Goal: Task Accomplishment & Management: Manage account settings

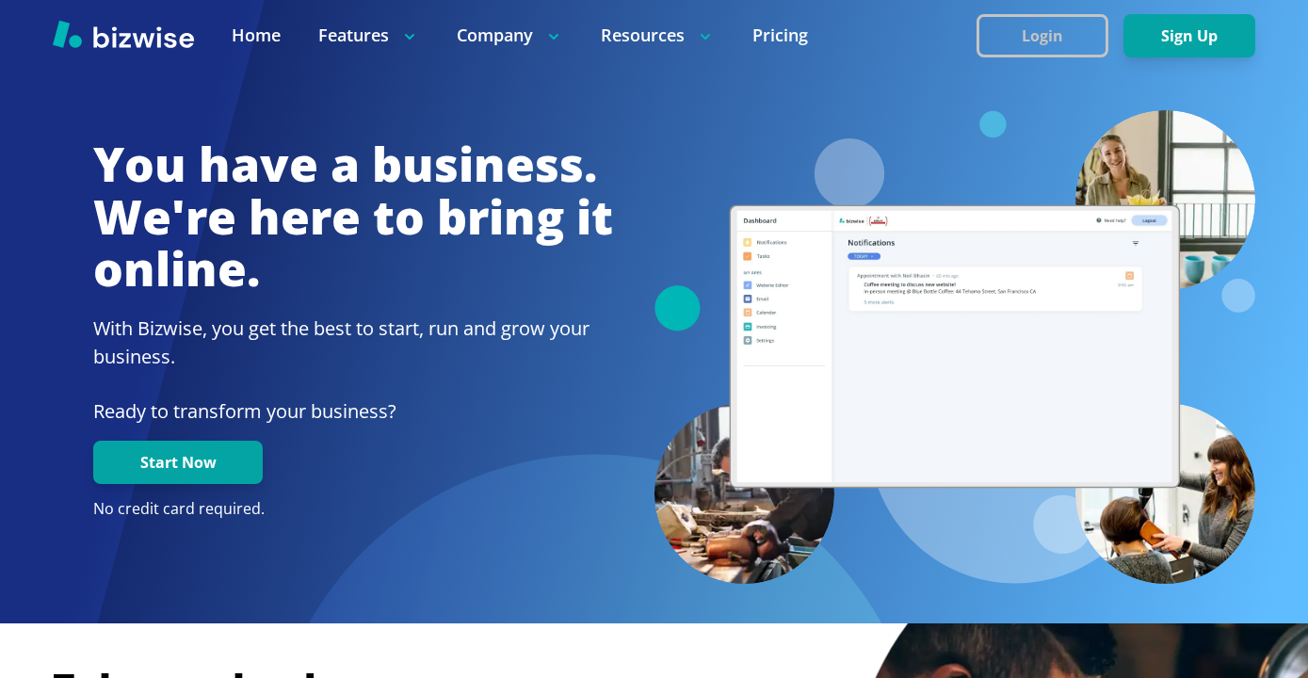
click at [1058, 24] on button "Login" at bounding box center [1042, 35] width 132 height 43
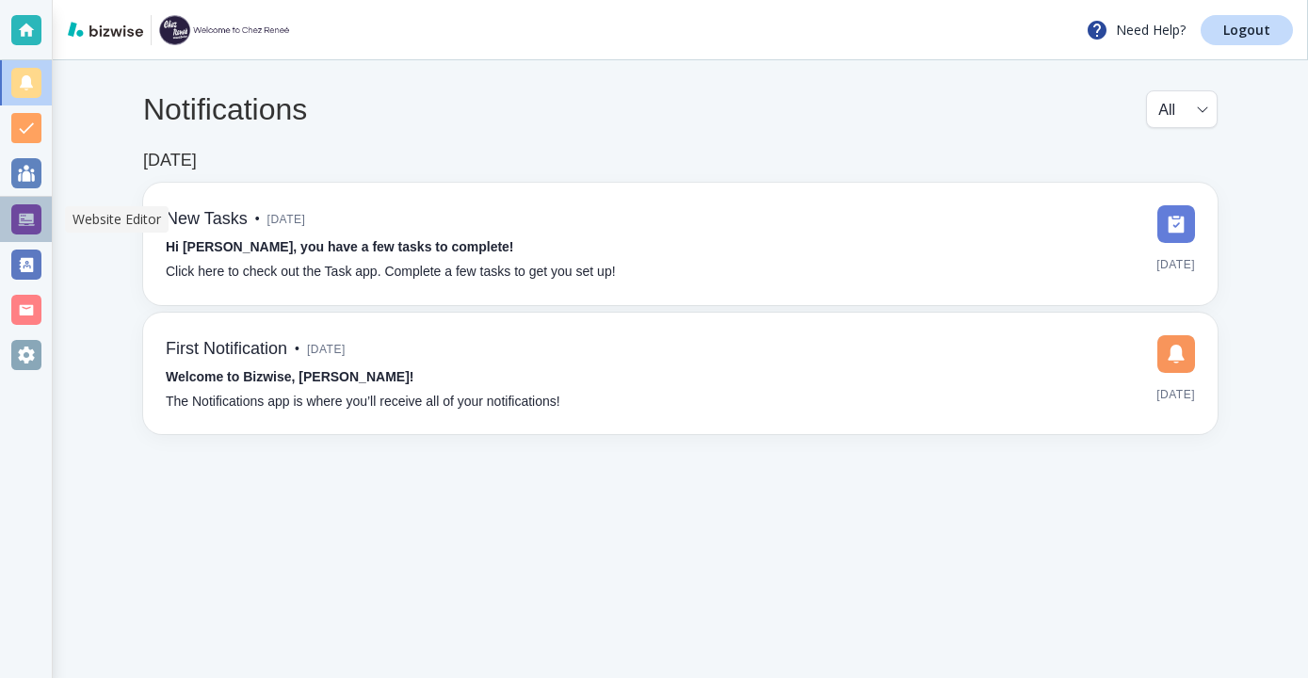
click at [40, 215] on div at bounding box center [26, 219] width 30 height 30
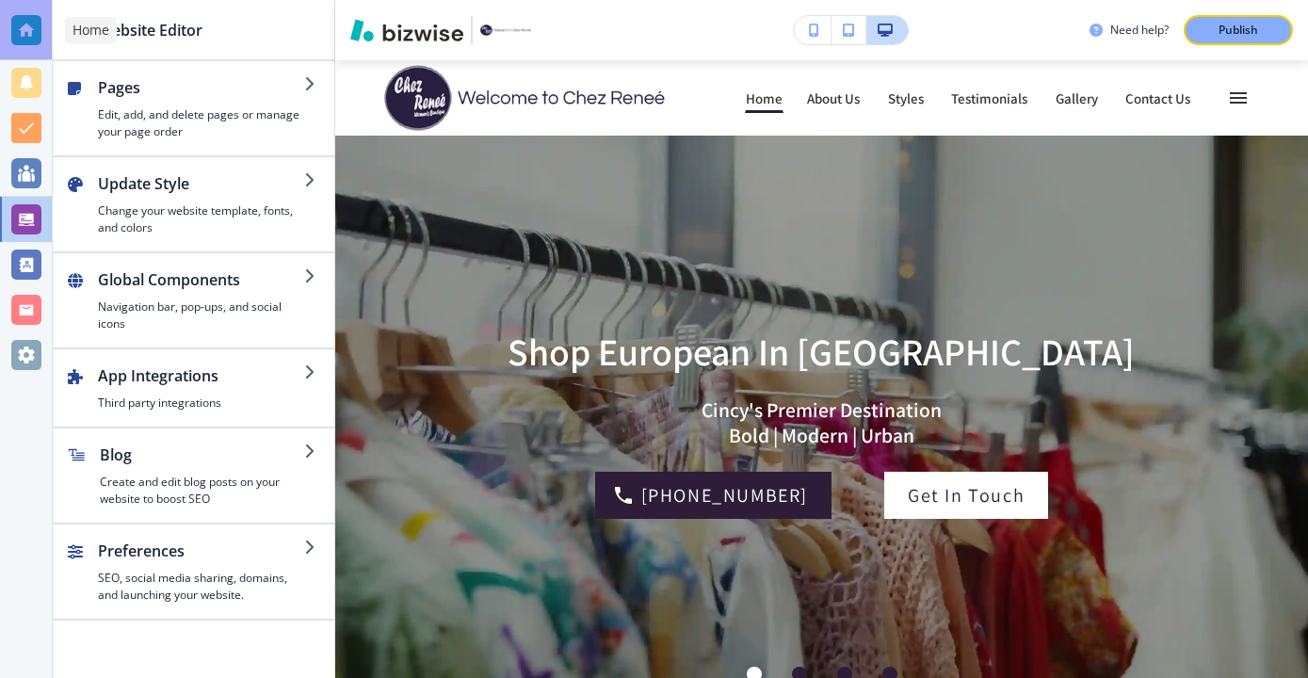
click at [43, 41] on div at bounding box center [26, 30] width 52 height 60
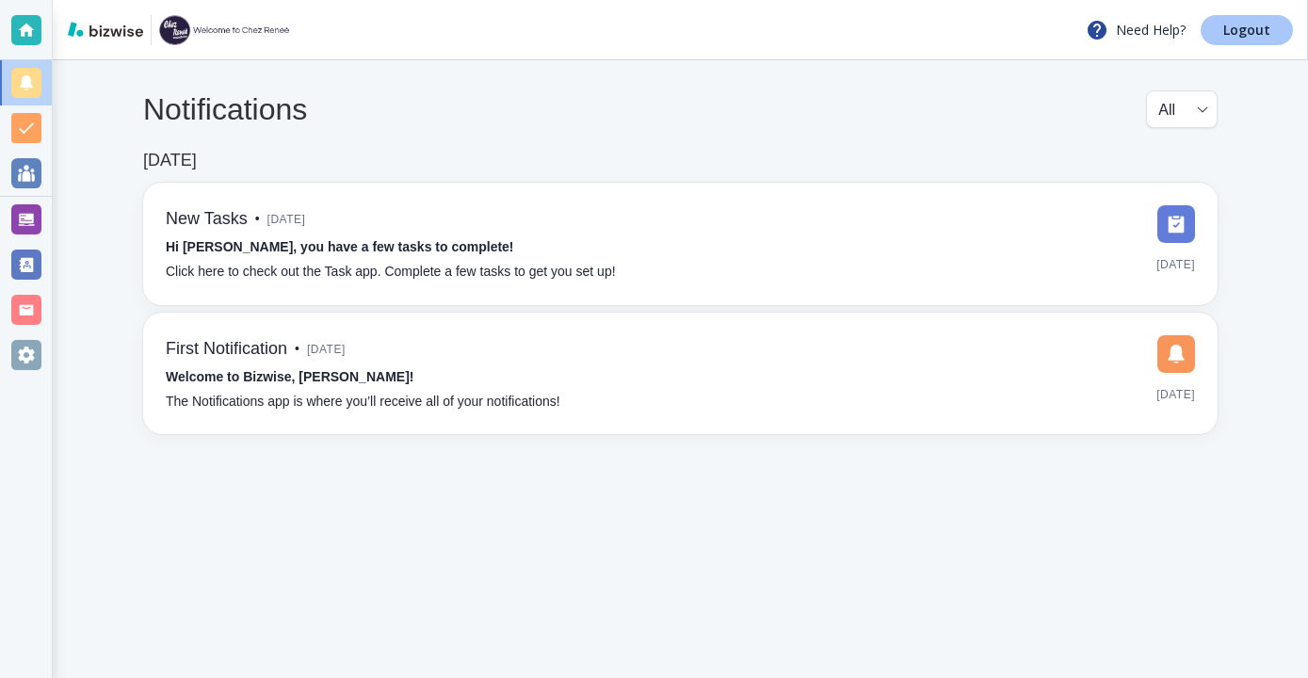
click at [1234, 24] on p "Logout" at bounding box center [1246, 30] width 47 height 13
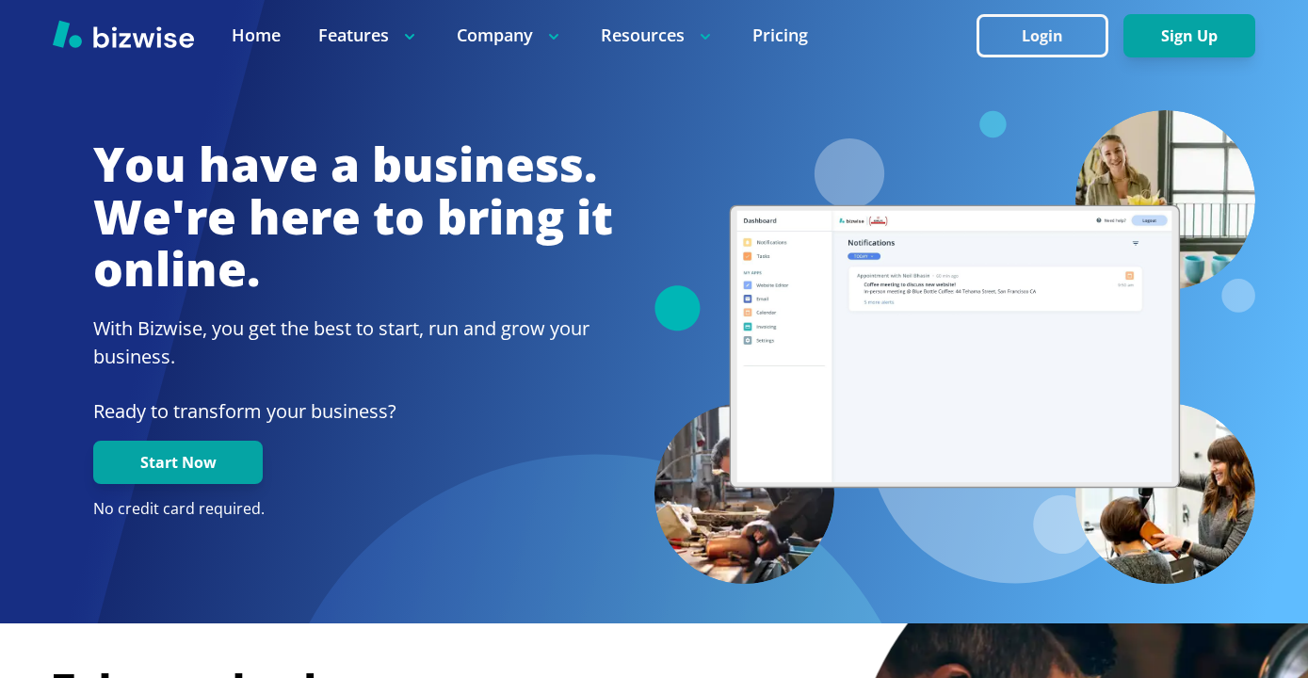
click at [984, 58] on div at bounding box center [654, 35] width 1308 height 71
click at [1028, 44] on button "Login" at bounding box center [1042, 35] width 132 height 43
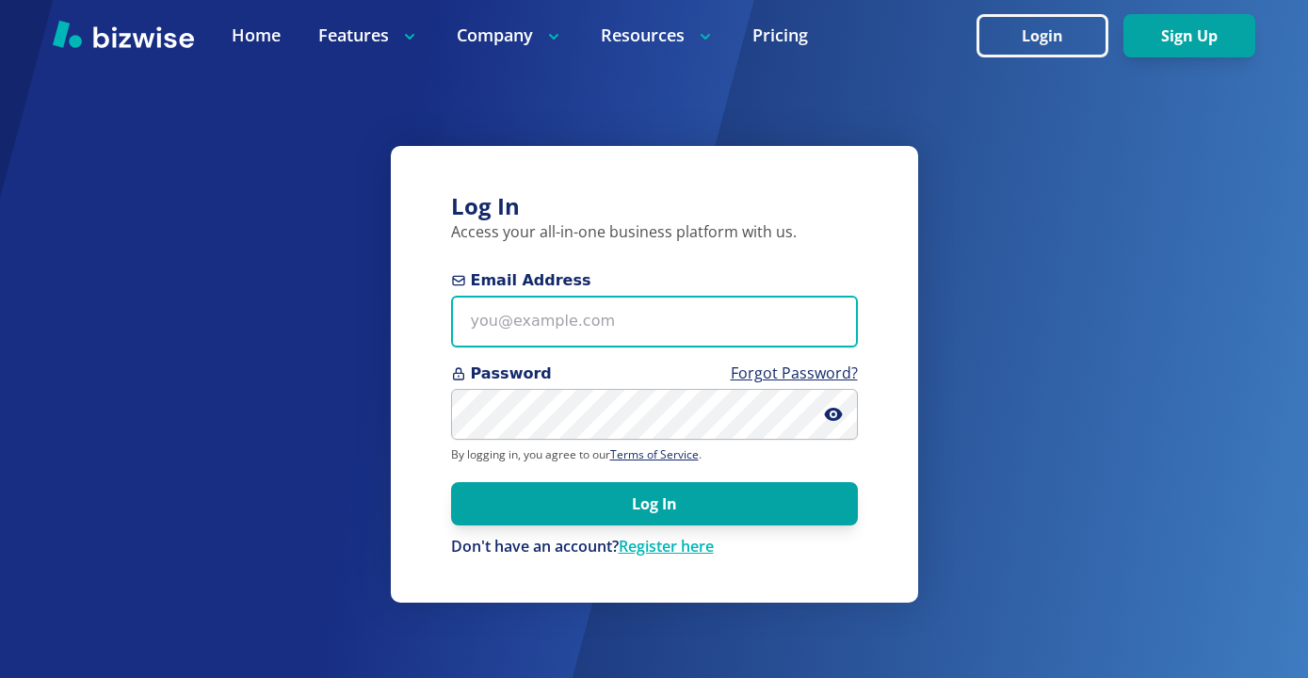
click at [622, 307] on input "Email Address" at bounding box center [654, 322] width 407 height 52
paste input "[EMAIL_ADDRESS][DOMAIN_NAME]"
type input "[EMAIL_ADDRESS][DOMAIN_NAME]"
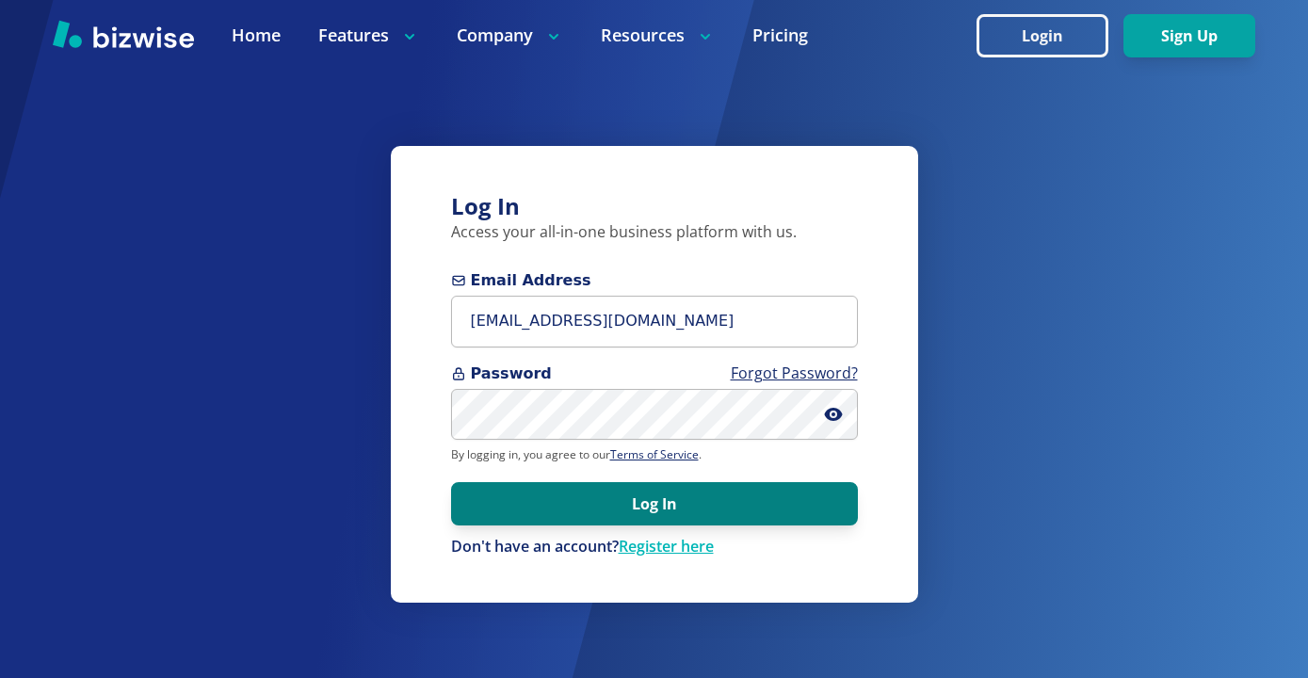
click at [775, 507] on button "Log In" at bounding box center [654, 503] width 407 height 43
